Goal: Task Accomplishment & Management: Manage account settings

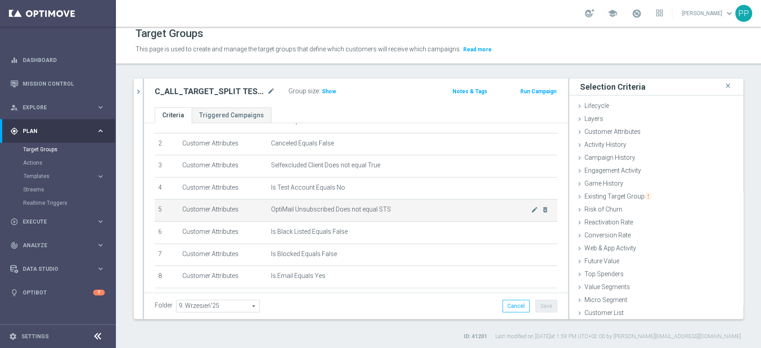
scroll to position [1, 0]
click at [402, 213] on td "OptiMail Unsubscribed Does not equal STS mode_edit delete_forever" at bounding box center [412, 210] width 290 height 22
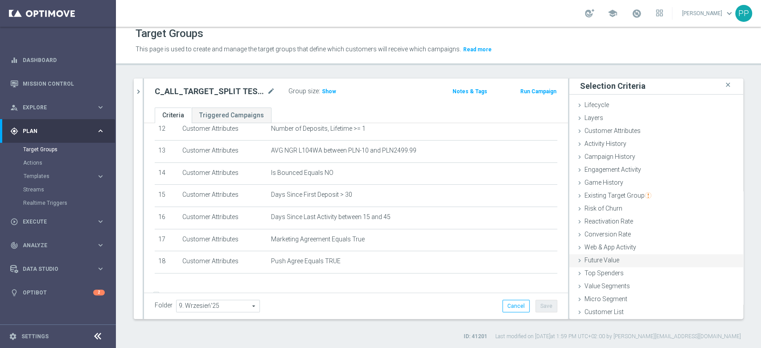
scroll to position [286, 0]
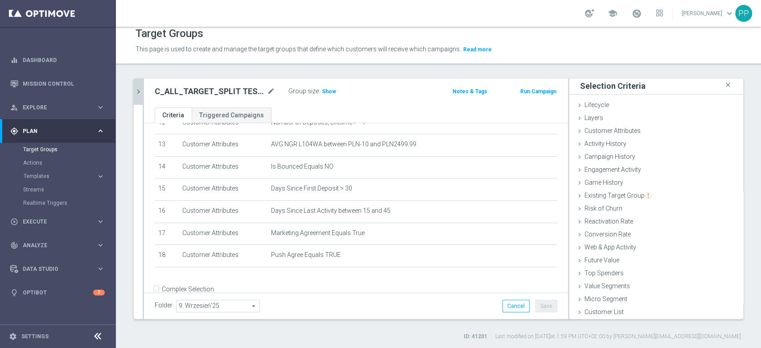
click at [139, 92] on icon "chevron_right" at bounding box center [138, 91] width 8 height 8
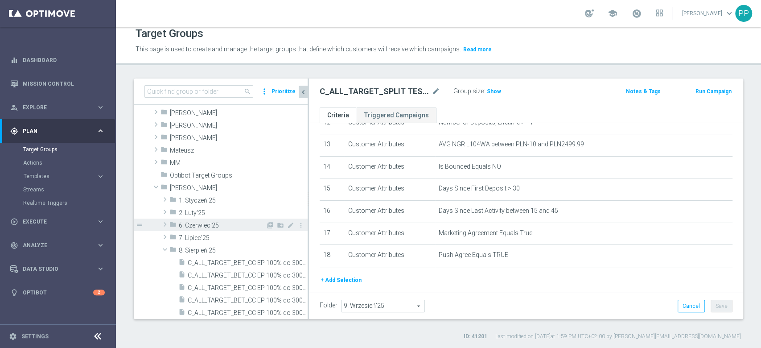
scroll to position [214, 0]
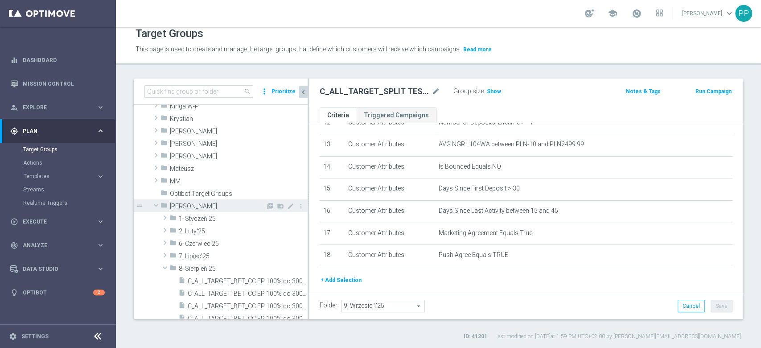
click at [158, 205] on span at bounding box center [156, 205] width 11 height 9
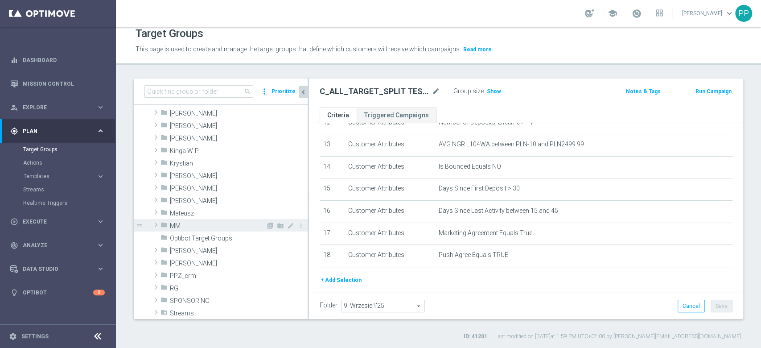
scroll to position [154, 0]
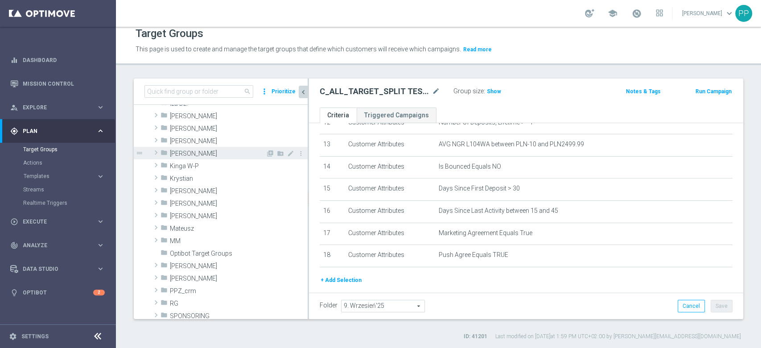
click at [192, 148] on div "folder [PERSON_NAME]" at bounding box center [212, 153] width 105 height 12
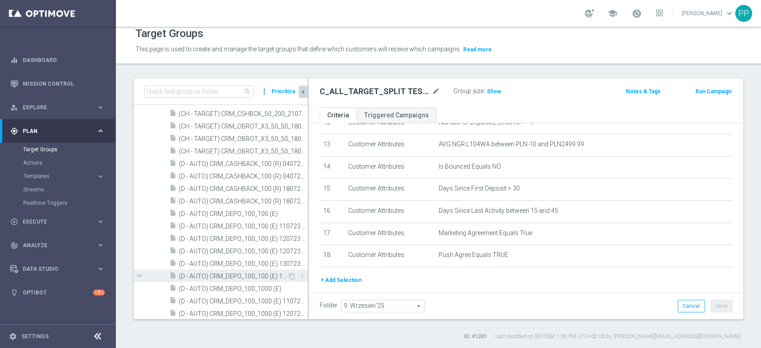
scroll to position [333, 0]
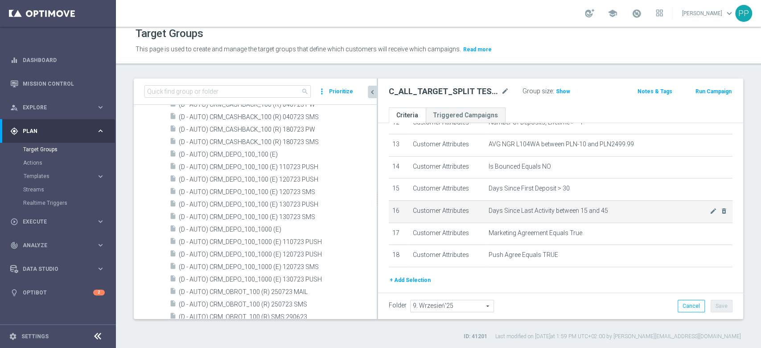
drag, startPoint x: 308, startPoint y: 207, endPoint x: 393, endPoint y: 204, distance: 85.2
click at [401, 207] on as-split "search more_vert Prioritize Customer Target Groups library_add create_new_folder" at bounding box center [438, 198] width 609 height 240
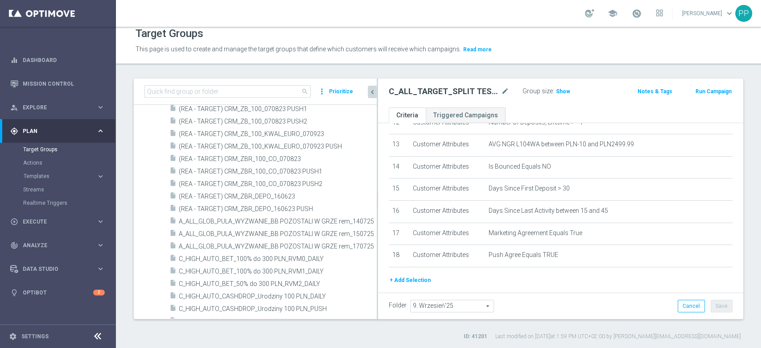
scroll to position [3186, 0]
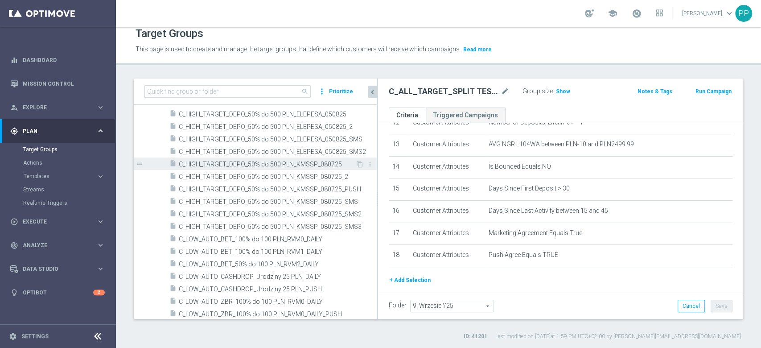
click at [323, 164] on span "C_HIGH_TARGET_DEPO_50% do 500 PLN_KMSSP_080725" at bounding box center [267, 164] width 177 height 8
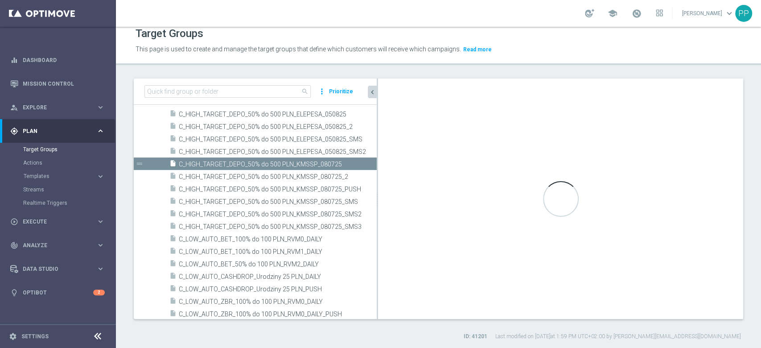
type input "[PERSON_NAME]"
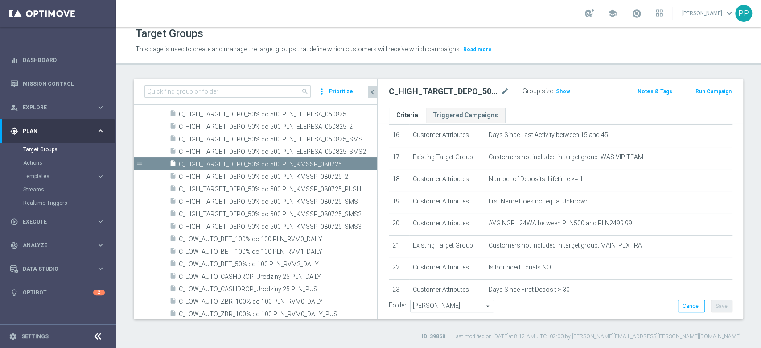
scroll to position [383, 0]
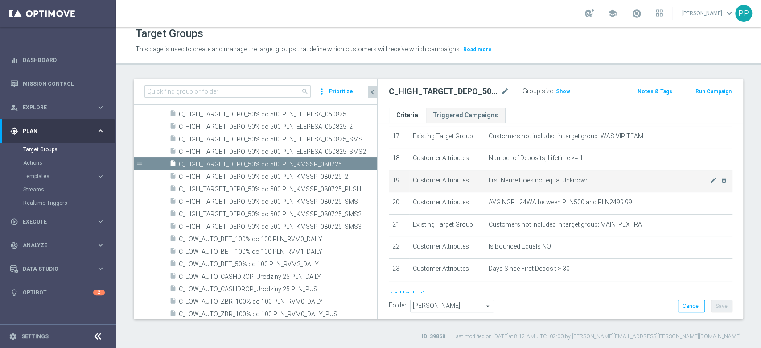
drag, startPoint x: 587, startPoint y: 183, endPoint x: 478, endPoint y: 187, distance: 108.9
click at [478, 187] on tr "19 Customer Attributes first Name Does not equal Unknown mode_edit delete_forev…" at bounding box center [561, 181] width 344 height 22
click at [601, 188] on td "first Name Does not equal Unknown mode_edit delete_forever" at bounding box center [608, 181] width 247 height 22
